Goal: Find contact information: Find contact information

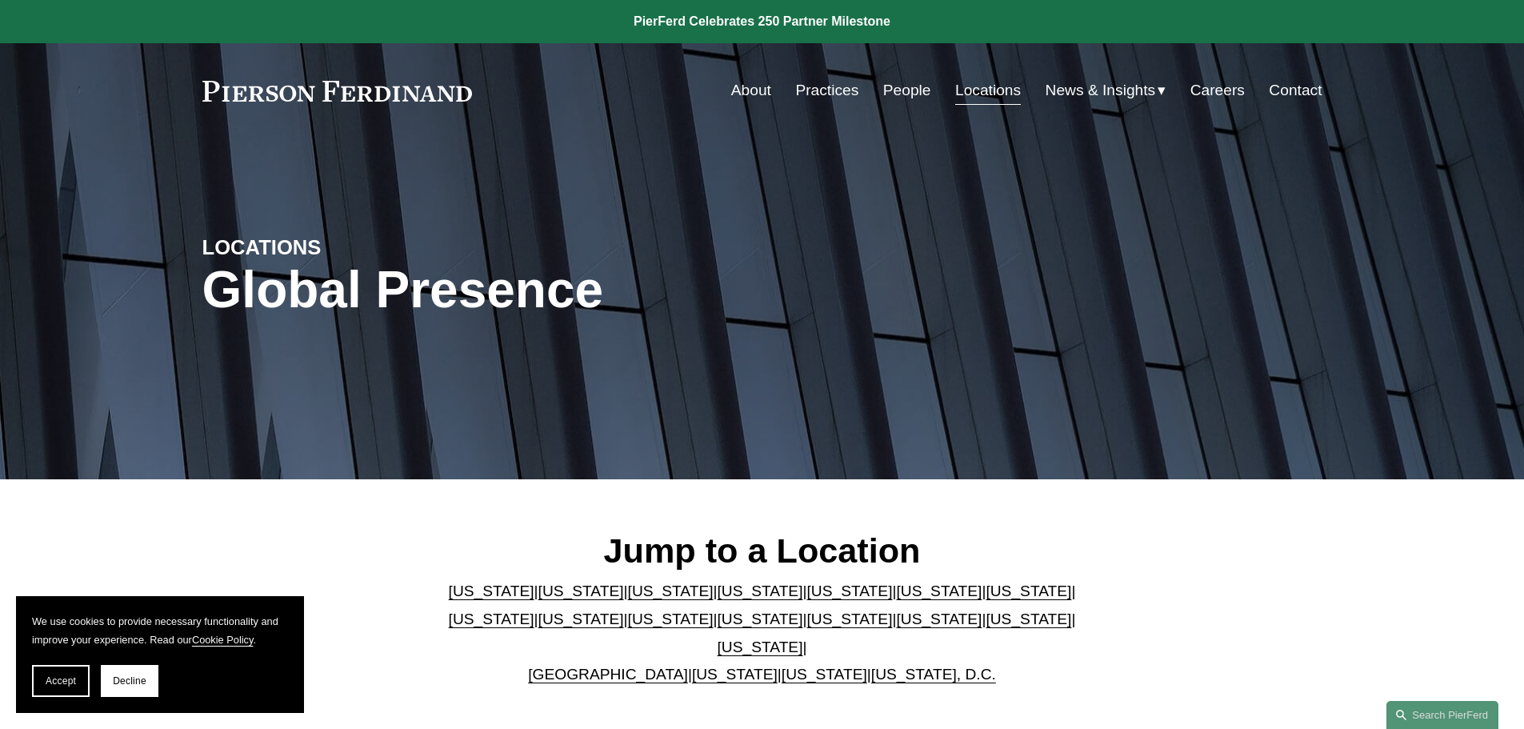
click at [803, 639] on link "[US_STATE]" at bounding box center [761, 647] width 86 height 17
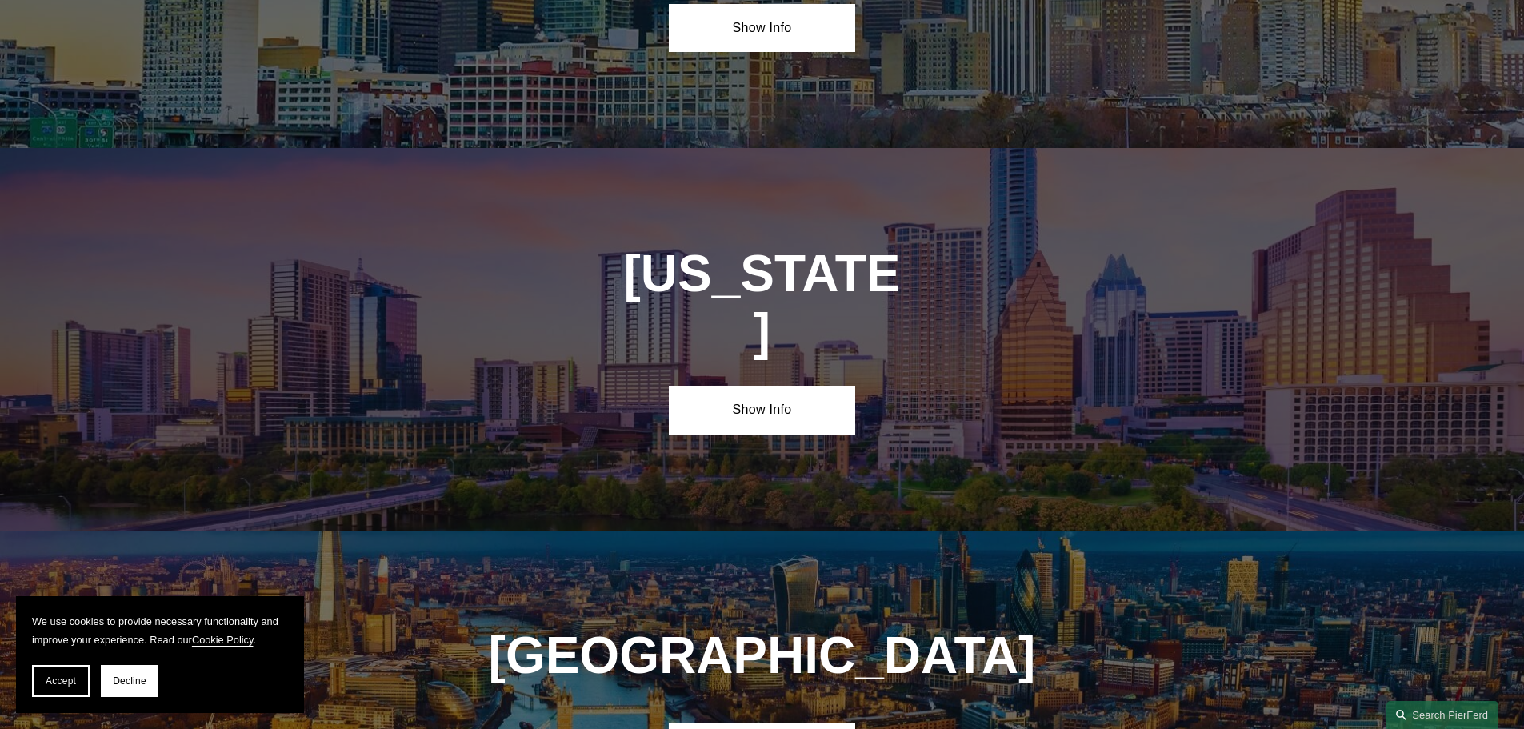
scroll to position [5446, 0]
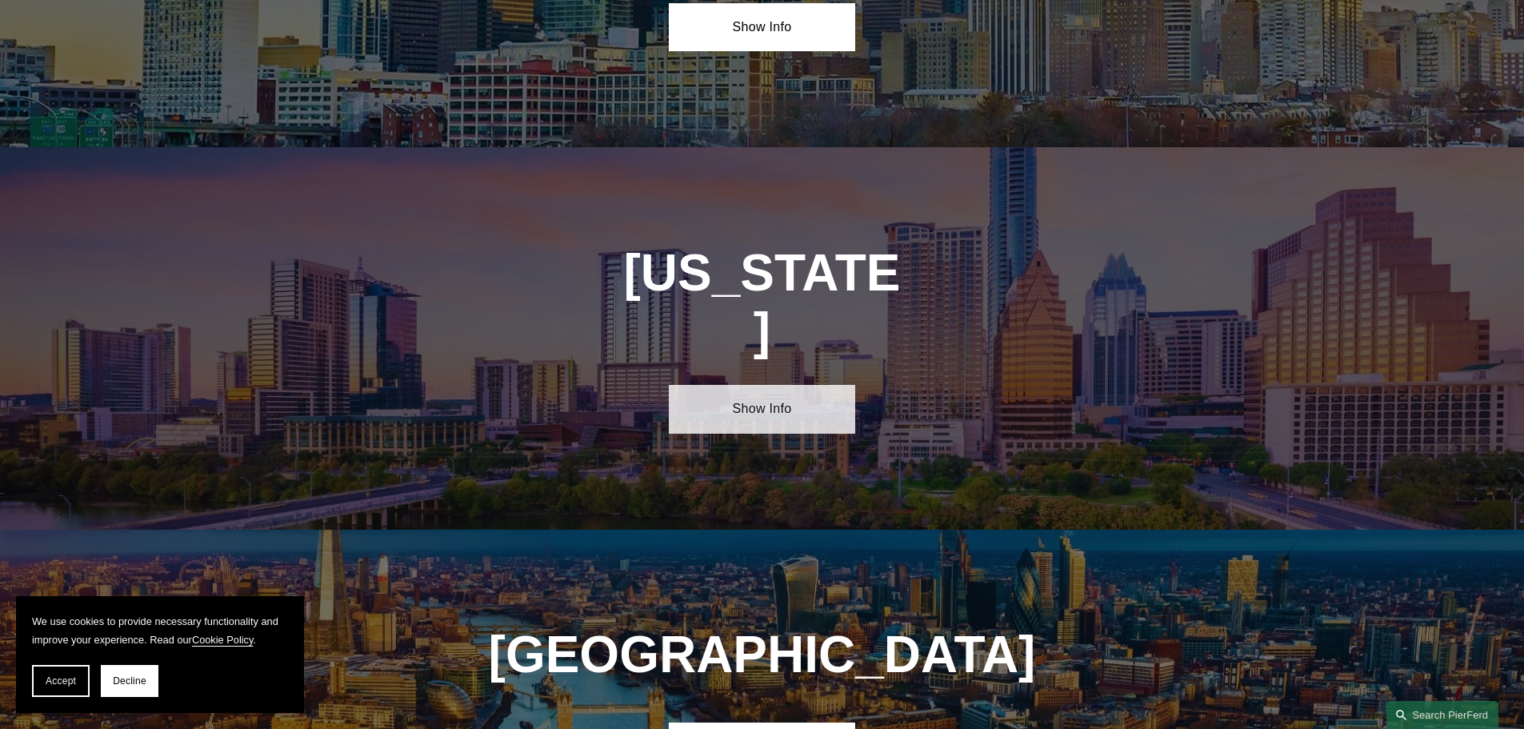
click at [779, 385] on link "Show Info" at bounding box center [762, 409] width 186 height 48
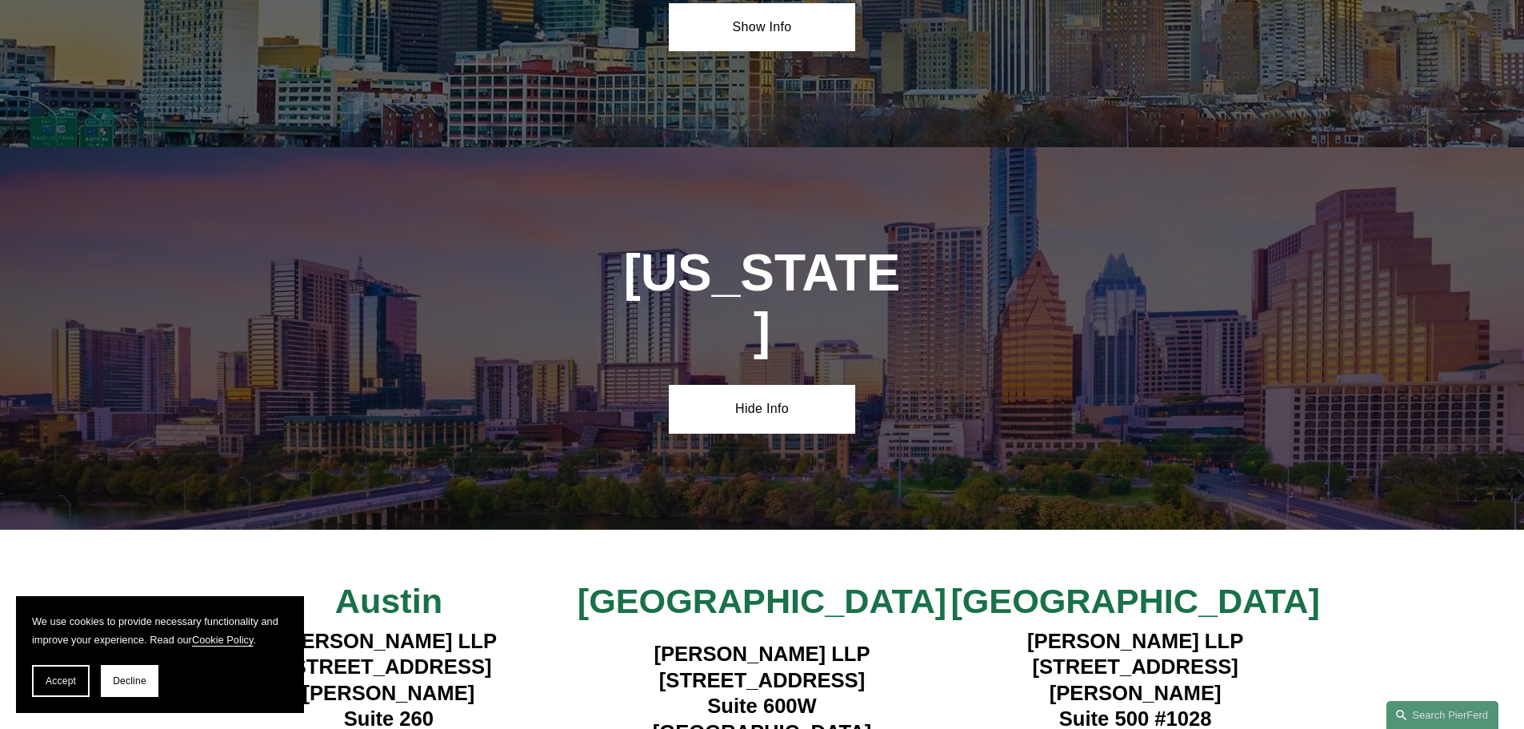
click at [804, 641] on h4 "[PERSON_NAME] LLP [STREET_ADDRESS]" at bounding box center [762, 693] width 374 height 104
click at [772, 582] on span "[GEOGRAPHIC_DATA]" at bounding box center [762, 601] width 369 height 38
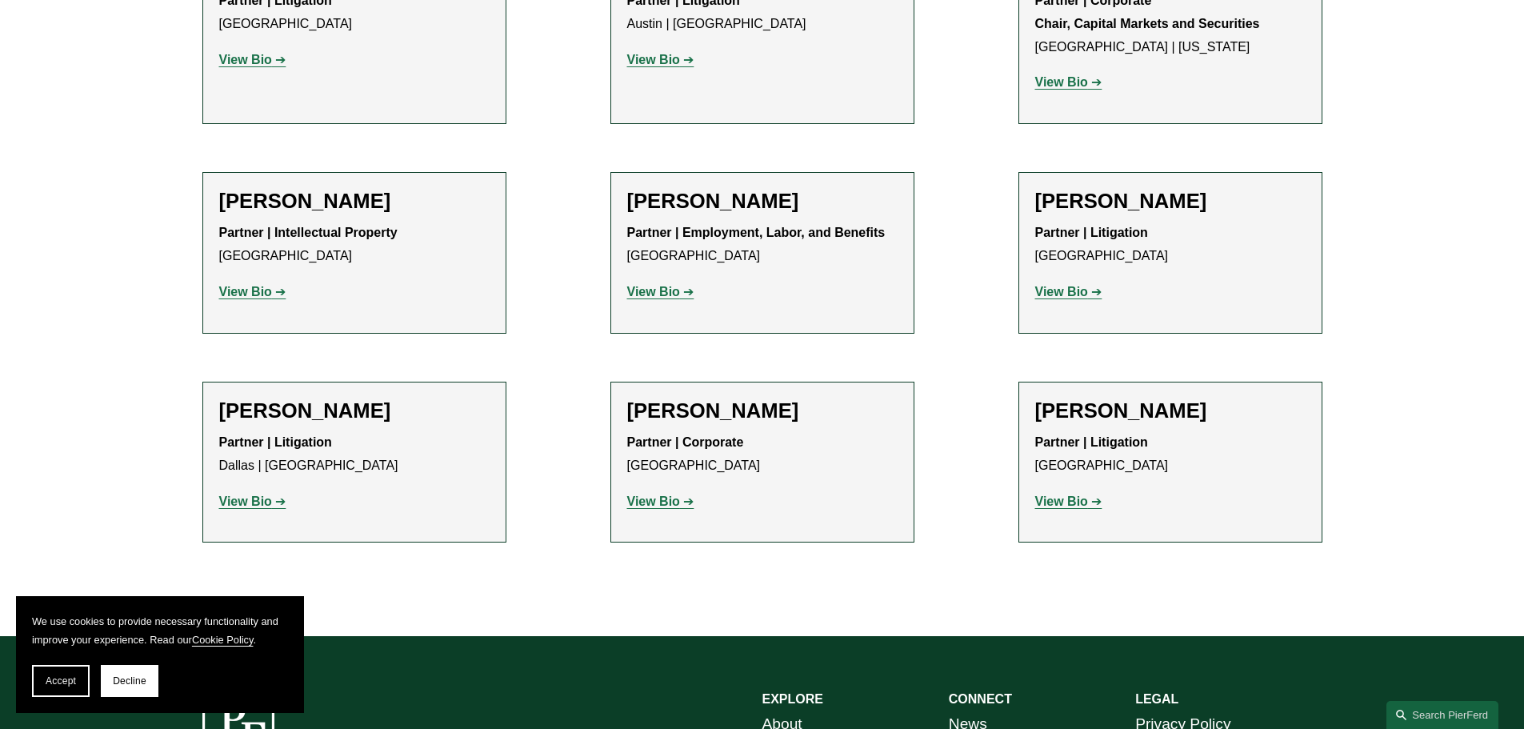
scroll to position [1060, 0]
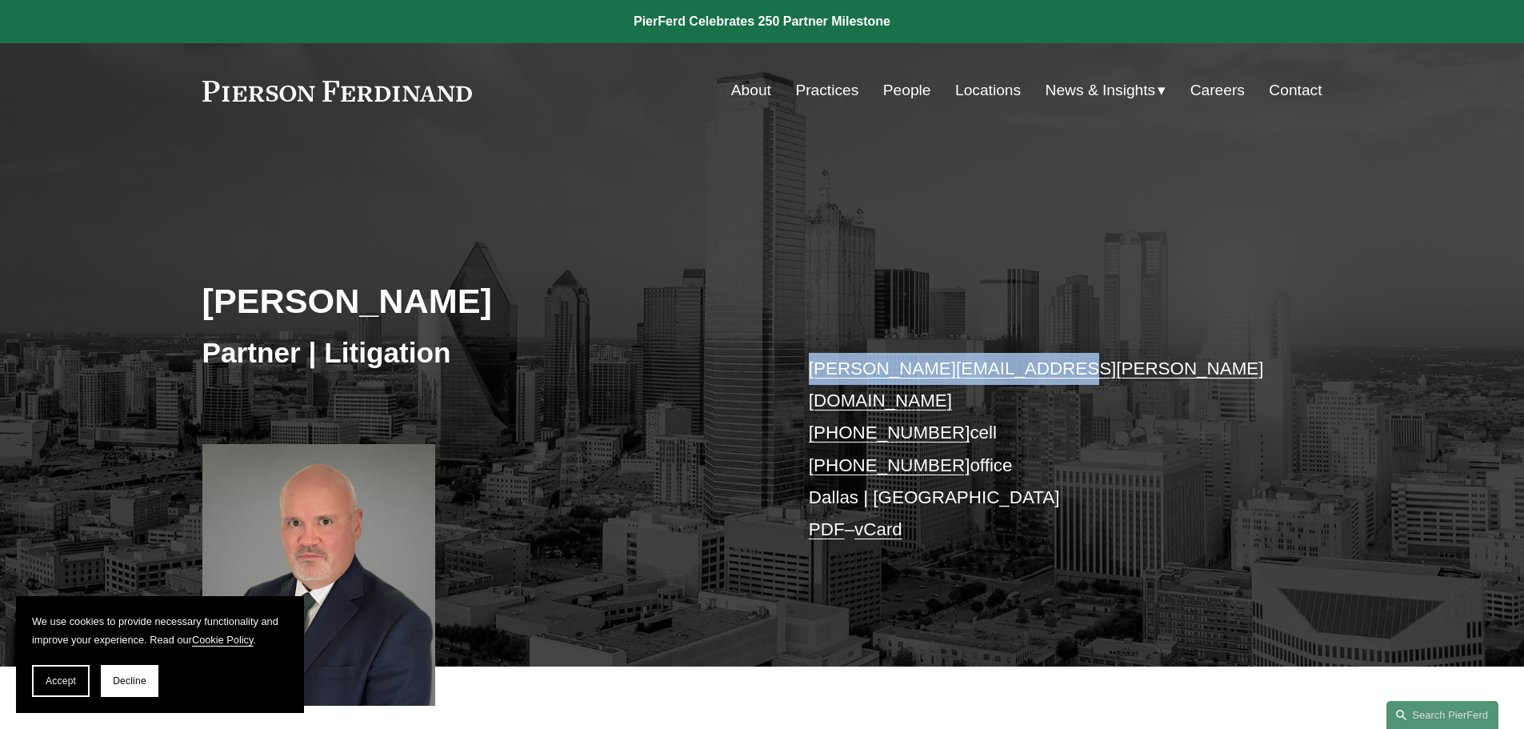
drag, startPoint x: 1066, startPoint y: 369, endPoint x: 783, endPoint y: 361, distance: 282.6
click at [783, 361] on div "Bryan D. Pollard Partner | Litigation bryan.pollard@pierferd.com +1.214.984.715…" at bounding box center [762, 425] width 1524 height 483
copy div "bryan.pollard@pierferd.com"
